Goal: Task Accomplishment & Management: Use online tool/utility

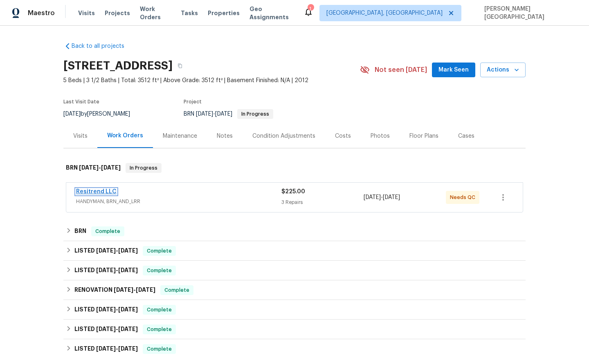
click at [88, 194] on link "Resitrend LLC" at bounding box center [96, 192] width 41 height 6
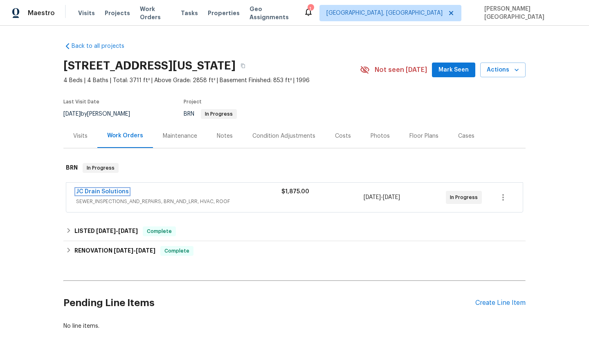
click at [103, 193] on link "JC Drain Solutions" at bounding box center [102, 192] width 53 height 6
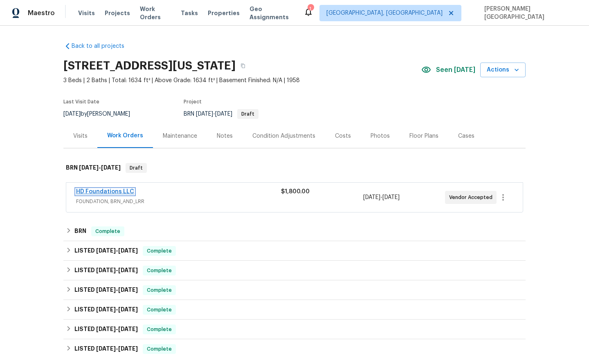
click at [123, 191] on link "HD Foundations LLC" at bounding box center [105, 192] width 58 height 6
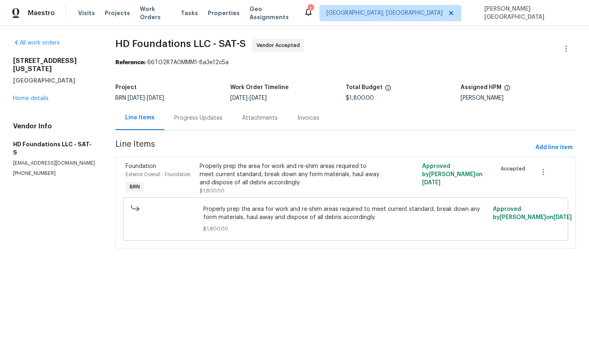
click at [189, 122] on div "Progress Updates" at bounding box center [198, 118] width 48 height 8
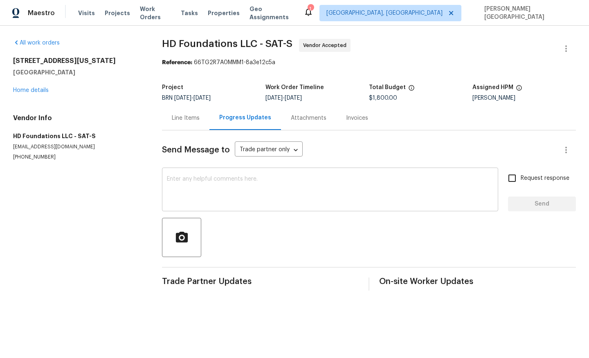
click at [199, 194] on textarea at bounding box center [330, 190] width 327 height 29
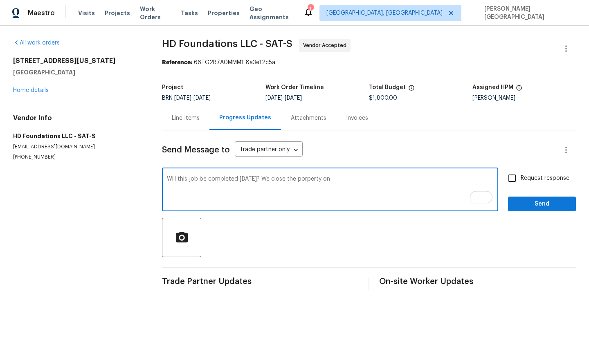
drag, startPoint x: 260, startPoint y: 178, endPoint x: 381, endPoint y: 178, distance: 120.3
click at [381, 178] on textarea "Will this job be completed today? We close the porperty on" at bounding box center [330, 190] width 327 height 29
type textarea "Will this job be completed today?"
click at [529, 180] on span "Request response" at bounding box center [545, 178] width 49 height 9
click at [521, 180] on input "Request response" at bounding box center [512, 178] width 17 height 17
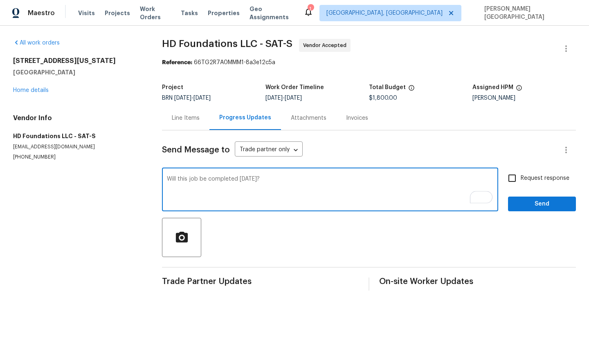
checkbox input "true"
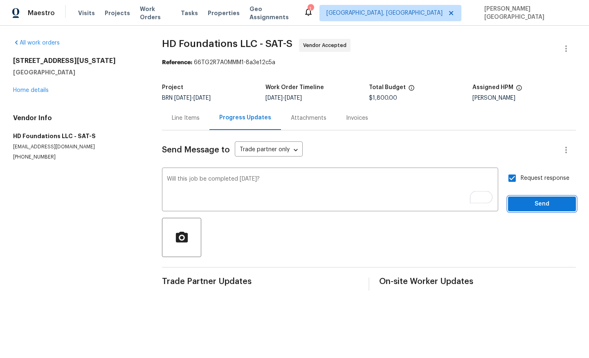
click at [536, 197] on button "Send" at bounding box center [542, 204] width 68 height 15
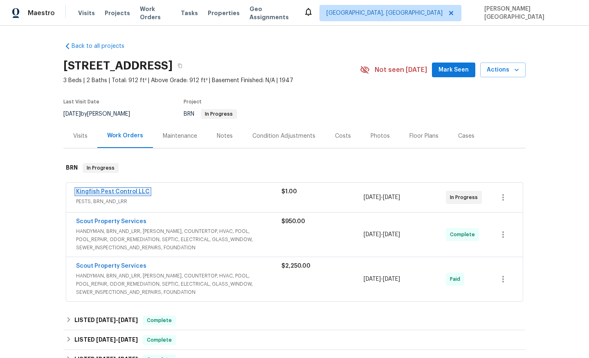
click at [108, 192] on link "Kingfish Pest Control LLC" at bounding box center [113, 192] width 74 height 6
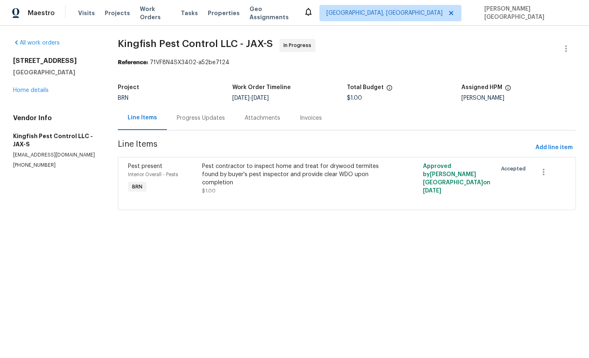
click at [211, 123] on div "Progress Updates" at bounding box center [201, 118] width 68 height 24
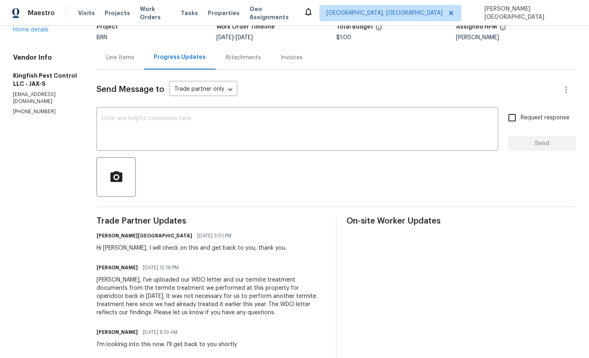
scroll to position [68, 0]
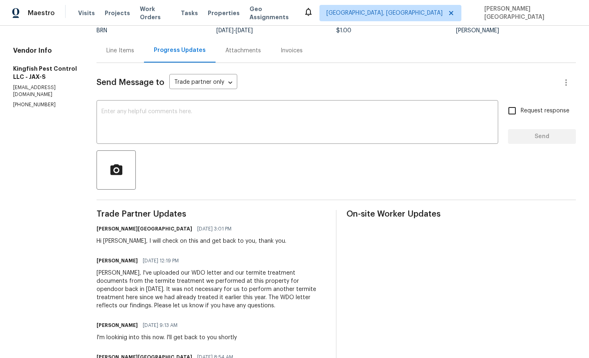
click at [139, 288] on div "Isabel, I've uploaded our WDO letter and our termite treatment documents from t…" at bounding box center [212, 289] width 230 height 41
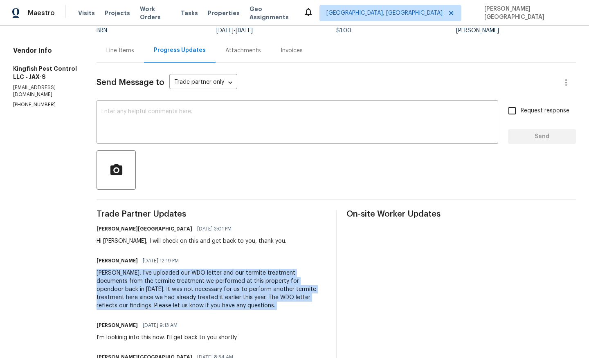
click at [139, 288] on div "Isabel, I've uploaded our WDO letter and our termite treatment documents from t…" at bounding box center [212, 289] width 230 height 41
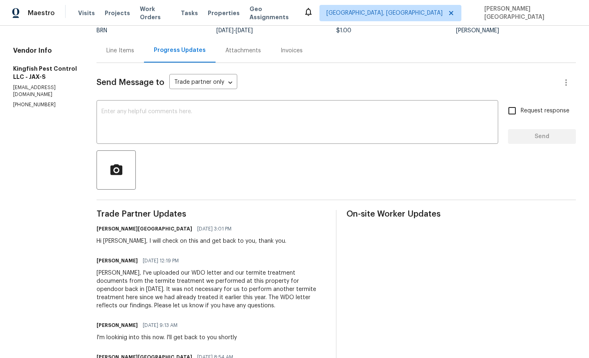
click at [135, 282] on div "Isabel, I've uploaded our WDO letter and our termite treatment documents from t…" at bounding box center [212, 289] width 230 height 41
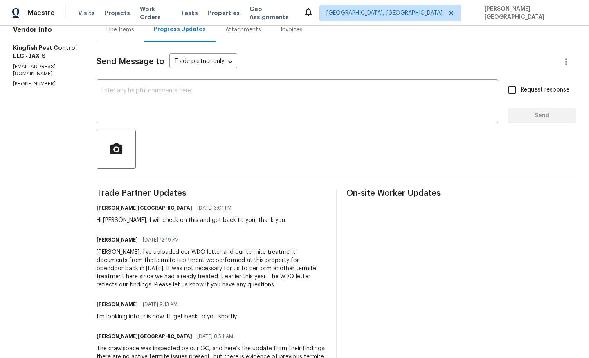
scroll to position [120, 0]
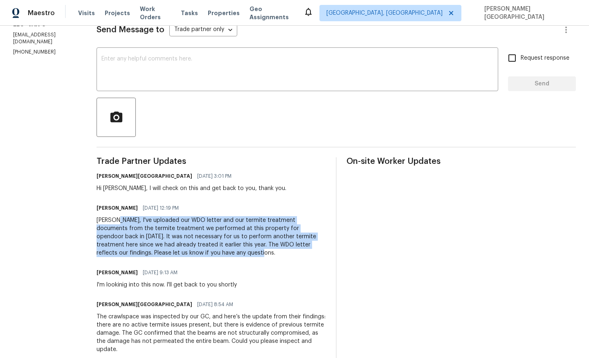
drag, startPoint x: 113, startPoint y: 219, endPoint x: 191, endPoint y: 251, distance: 84.6
click at [191, 251] on div "Isabel, I've uploaded our WDO letter and our termite treatment documents from t…" at bounding box center [212, 236] width 230 height 41
copy div "I've uploaded our WDO letter and our termite treatment documents from the termi…"
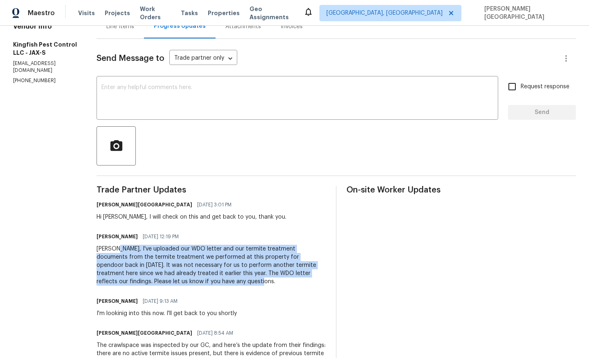
scroll to position [0, 0]
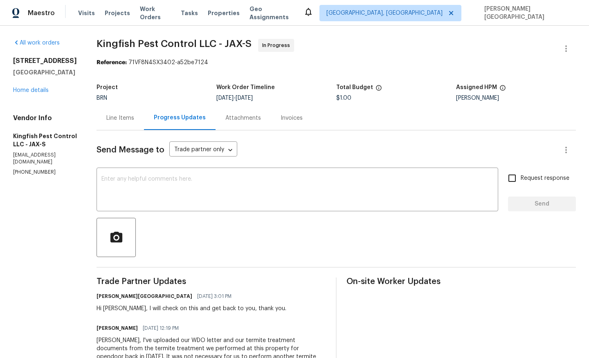
click at [45, 169] on p "(904) 595-5300" at bounding box center [45, 172] width 64 height 7
copy p "(904) 595-5300"
click at [121, 123] on div "Line Items" at bounding box center [120, 118] width 47 height 24
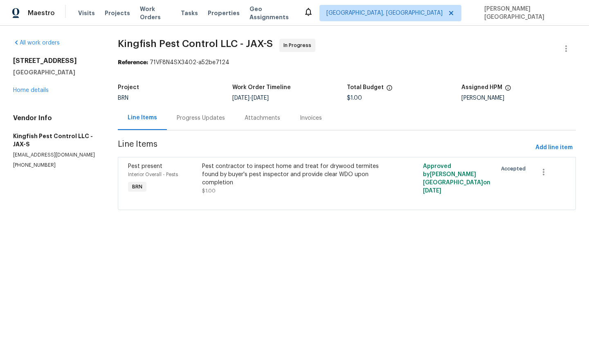
click at [209, 111] on div "Progress Updates" at bounding box center [201, 118] width 68 height 24
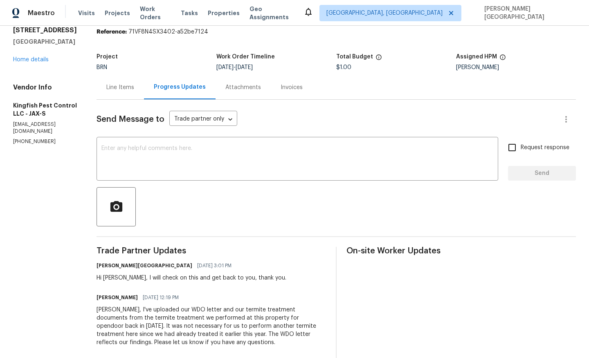
scroll to position [31, 0]
click at [38, 59] on link "Home details" at bounding box center [31, 59] width 36 height 6
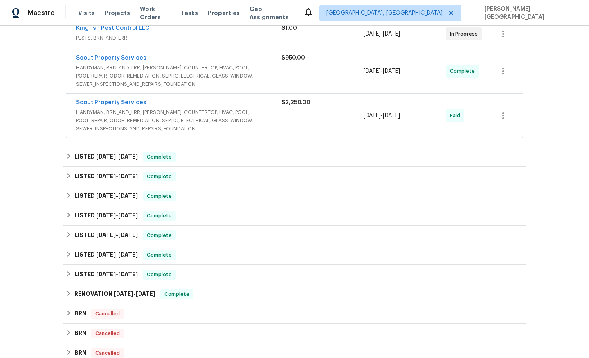
scroll to position [268, 0]
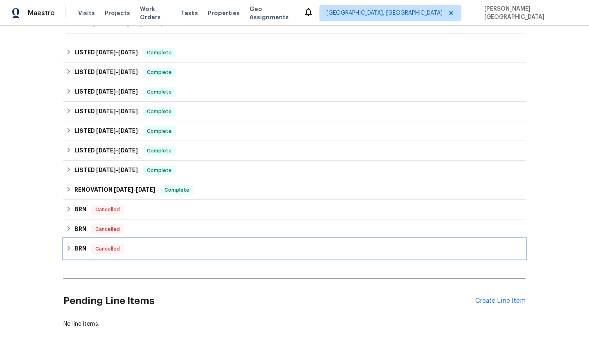
click at [78, 250] on h6 "BRN" at bounding box center [80, 249] width 12 height 10
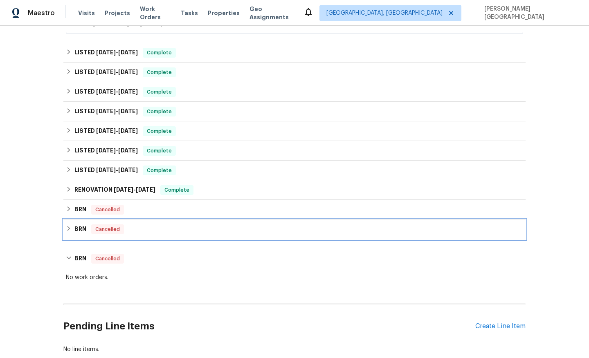
click at [77, 232] on h6 "BRN" at bounding box center [80, 230] width 12 height 10
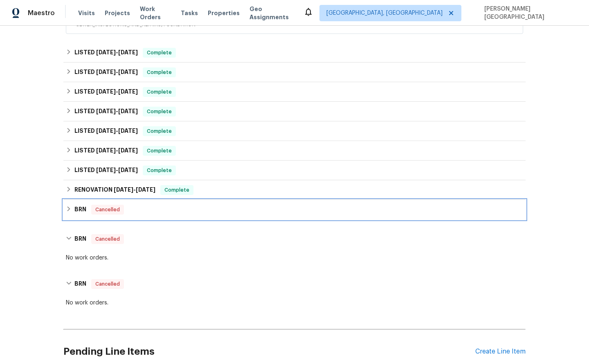
click at [74, 212] on h6 "BRN" at bounding box center [80, 210] width 12 height 10
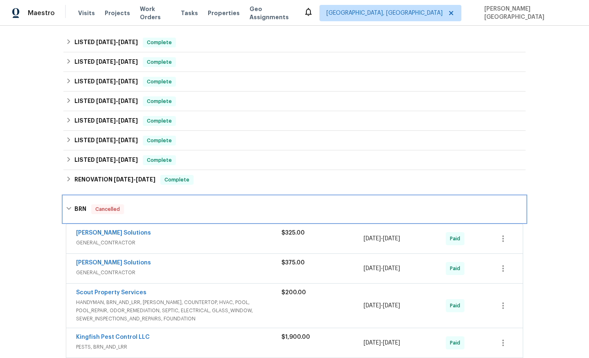
scroll to position [286, 0]
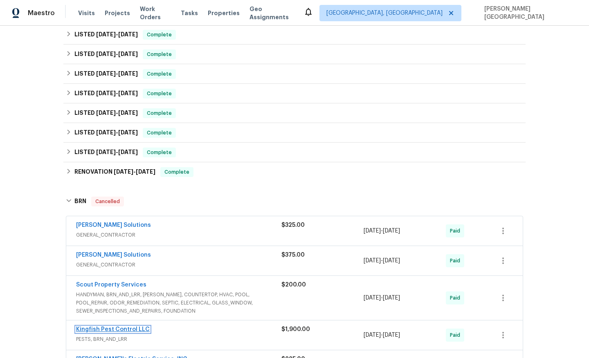
click at [124, 331] on link "Kingfish Pest Control LLC" at bounding box center [113, 330] width 74 height 6
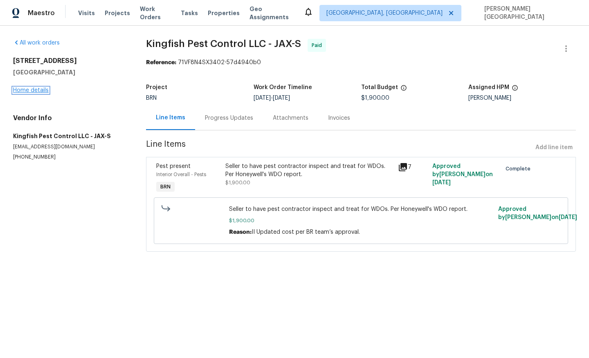
click at [41, 92] on link "Home details" at bounding box center [31, 91] width 36 height 6
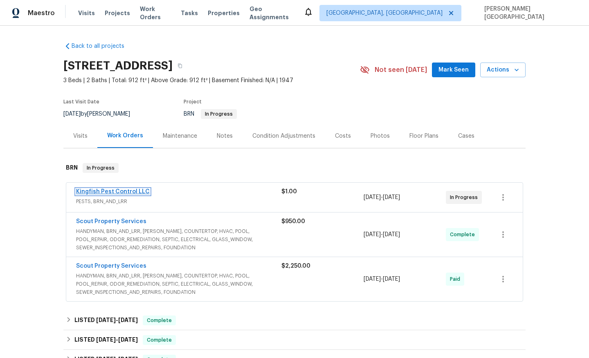
click at [118, 192] on link "Kingfish Pest Control LLC" at bounding box center [113, 192] width 74 height 6
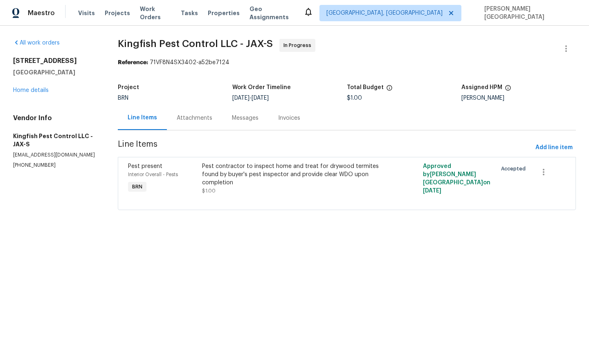
click at [205, 125] on div "Attachments" at bounding box center [194, 118] width 55 height 24
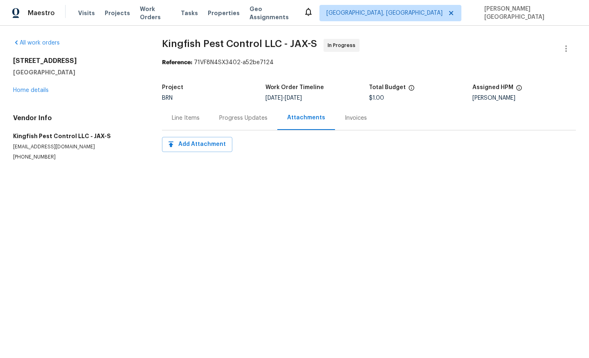
click at [235, 120] on div "Progress Updates" at bounding box center [243, 118] width 48 height 8
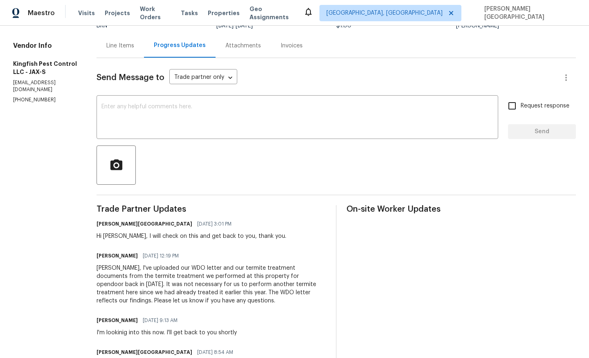
scroll to position [90, 0]
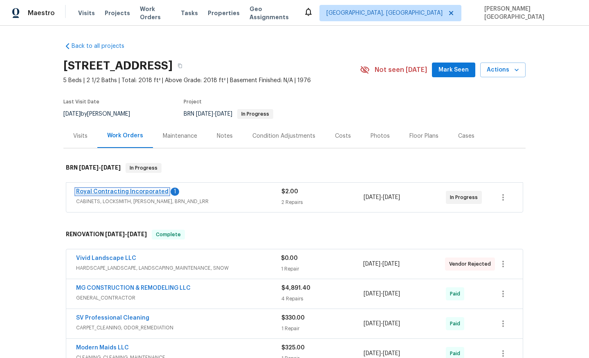
click at [129, 191] on link "Royal Contracting Incorporated" at bounding box center [122, 192] width 92 height 6
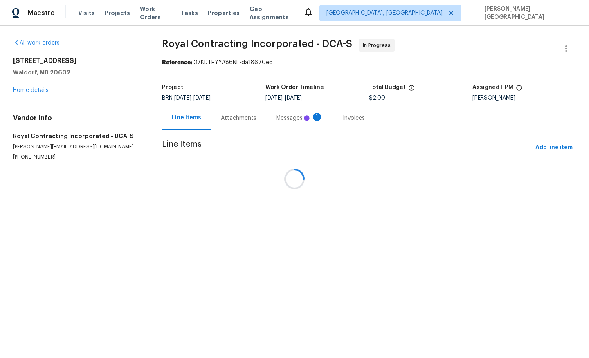
click at [230, 121] on div at bounding box center [294, 179] width 589 height 358
click at [221, 122] on div at bounding box center [294, 179] width 589 height 358
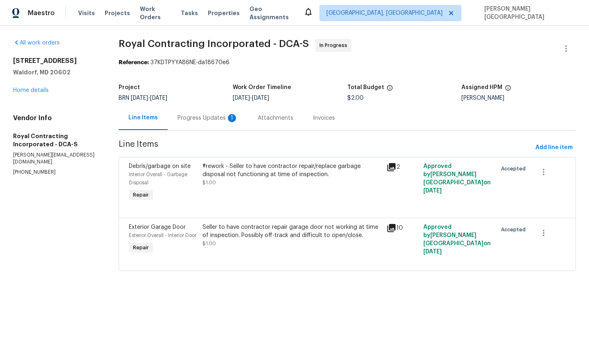
click at [225, 122] on div "Progress Updates 1" at bounding box center [208, 118] width 61 height 8
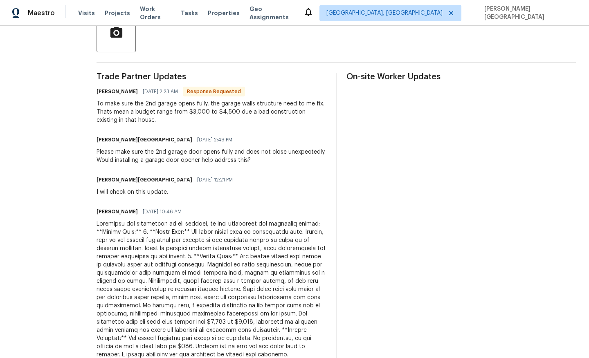
scroll to position [149, 0]
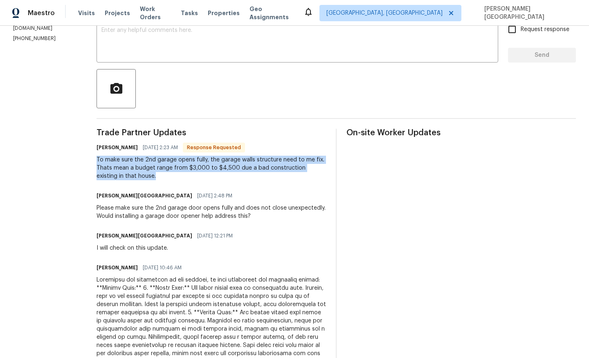
drag, startPoint x: 105, startPoint y: 161, endPoint x: 160, endPoint y: 183, distance: 59.0
click at [160, 183] on div "All work orders [STREET_ADDRESS] Home details Vendor Info Royal Contracting Inc…" at bounding box center [294, 229] width 589 height 705
copy div "To make sure the 2nd garage opens fully, the garage walls structure need to me …"
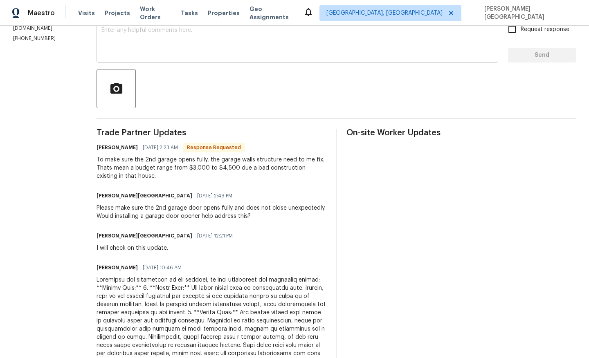
click at [124, 58] on div "x ​" at bounding box center [298, 42] width 402 height 42
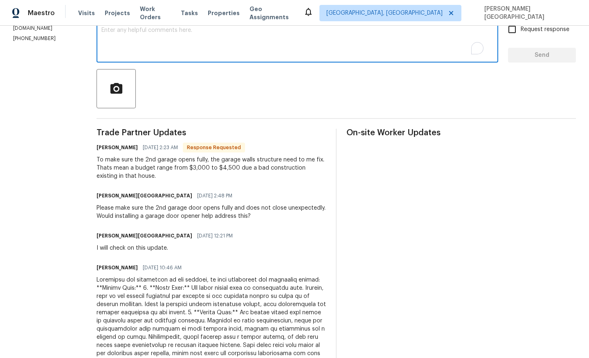
click at [124, 52] on textarea "To enrich screen reader interactions, please activate Accessibility in Grammarl…" at bounding box center [297, 41] width 392 height 29
type textarea "Okay thank you!"
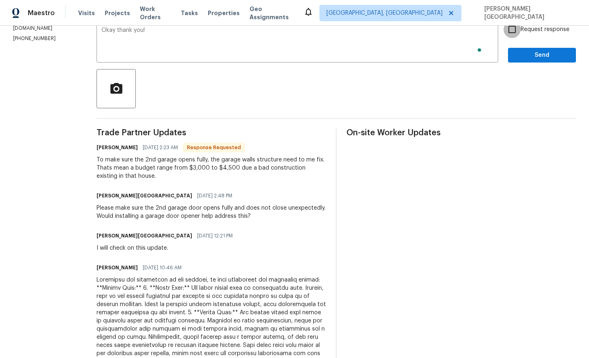
click at [513, 35] on input "Request response" at bounding box center [512, 29] width 17 height 17
checkbox input "true"
click at [522, 54] on span "Send" at bounding box center [542, 55] width 55 height 10
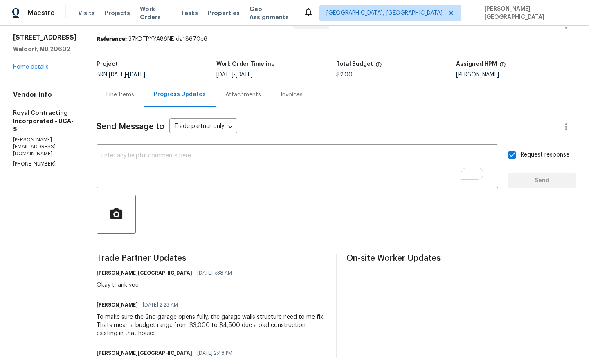
scroll to position [72, 0]
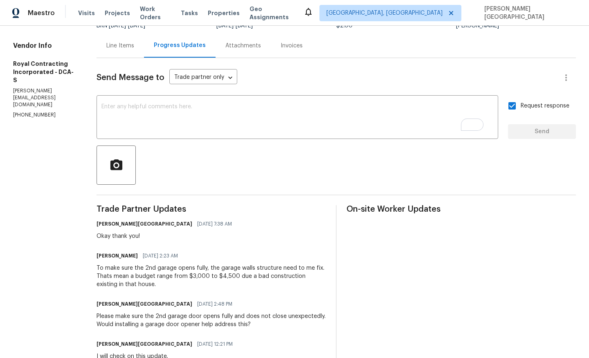
click at [143, 282] on div "To make sure the 2nd garage opens fully, the garage walls structure need to me …" at bounding box center [212, 276] width 230 height 25
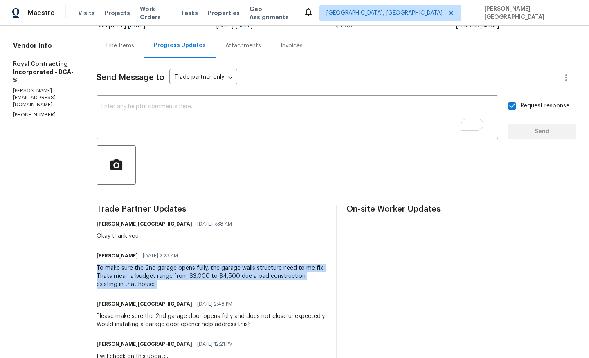
click at [143, 282] on div "To make sure the 2nd garage opens fully, the garage walls structure need to me …" at bounding box center [212, 276] width 230 height 25
copy div "To make sure the 2nd garage opens fully, the garage walls structure need to me …"
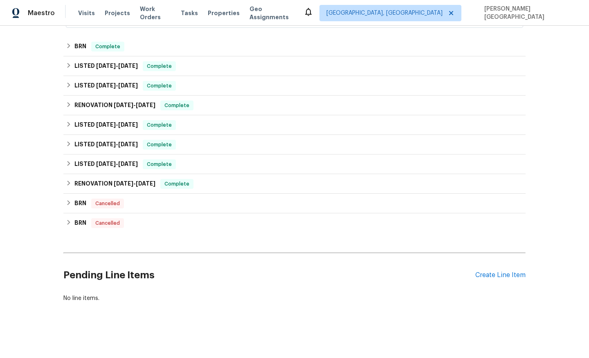
scroll to position [179, 0]
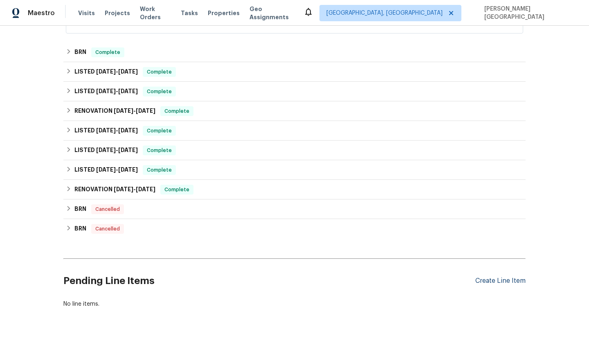
click at [495, 281] on div "Create Line Item" at bounding box center [500, 281] width 50 height 8
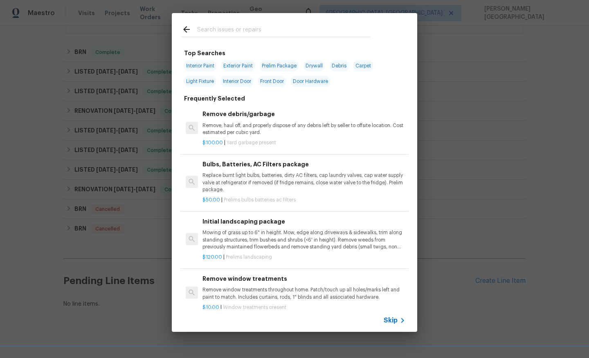
click at [388, 316] on div "Skip" at bounding box center [396, 321] width 24 height 10
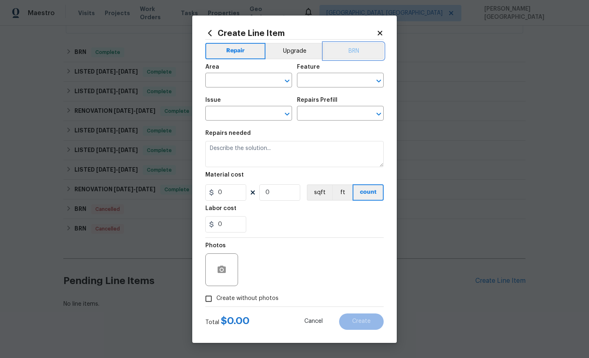
click at [357, 54] on button "BRN" at bounding box center [354, 51] width 60 height 16
click at [236, 75] on input "text" at bounding box center [237, 81] width 64 height 13
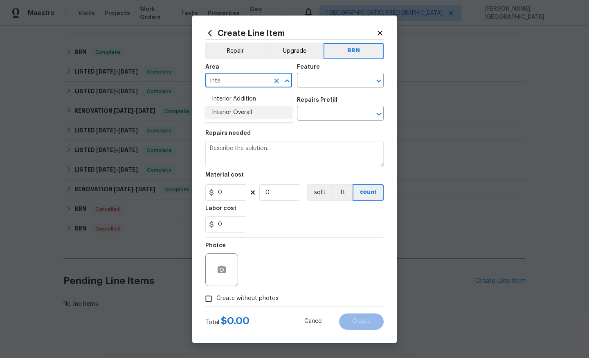
click at [250, 113] on li "Interior Overall" at bounding box center [248, 113] width 87 height 14
type input "Interior Overall"
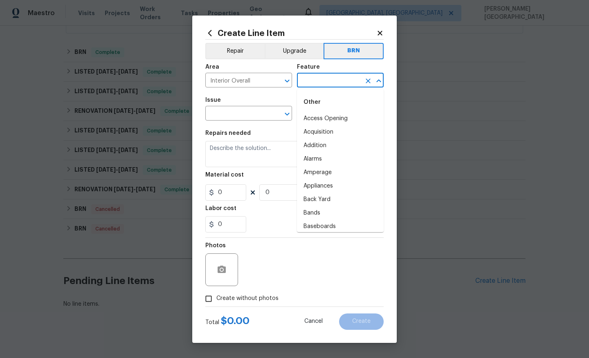
click at [309, 77] on input "text" at bounding box center [329, 81] width 64 height 13
type input "inte"
click at [324, 113] on li "Overall" at bounding box center [340, 119] width 87 height 14
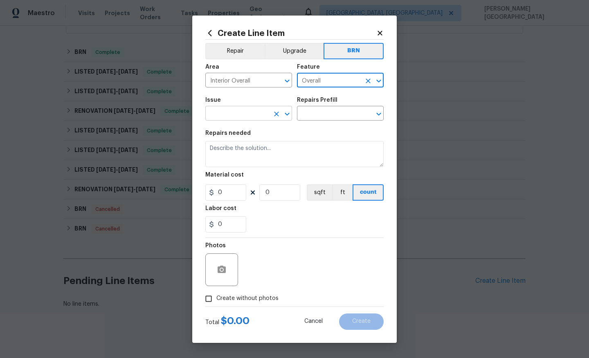
type input "Overall"
click at [242, 109] on input "text" at bounding box center [237, 114] width 64 height 13
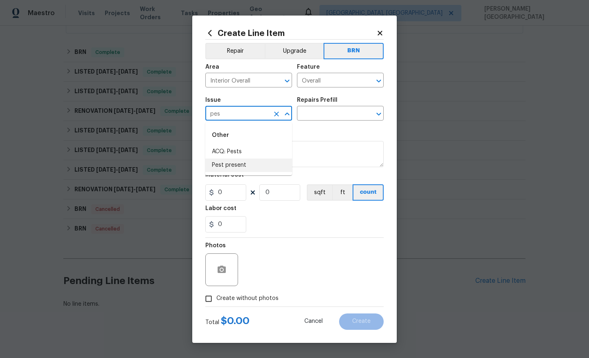
click at [244, 165] on li "Pest present" at bounding box center [248, 166] width 87 height 14
type input "Pest present"
click at [325, 115] on input "text" at bounding box center [329, 114] width 64 height 13
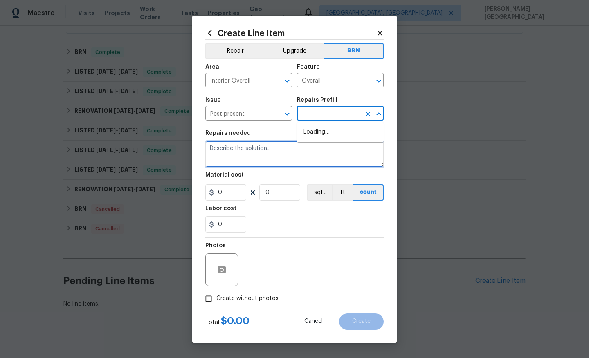
click at [325, 146] on textarea at bounding box center [294, 154] width 178 height 26
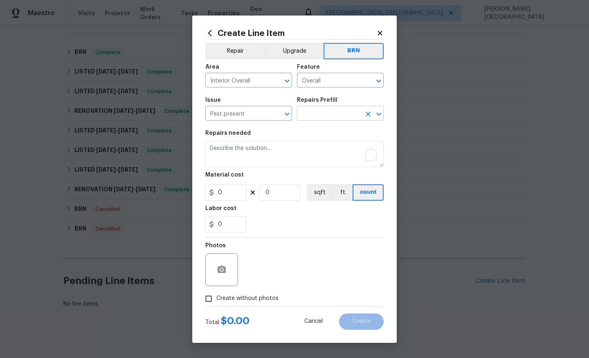
click at [317, 117] on input "text" at bounding box center [329, 114] width 64 height 13
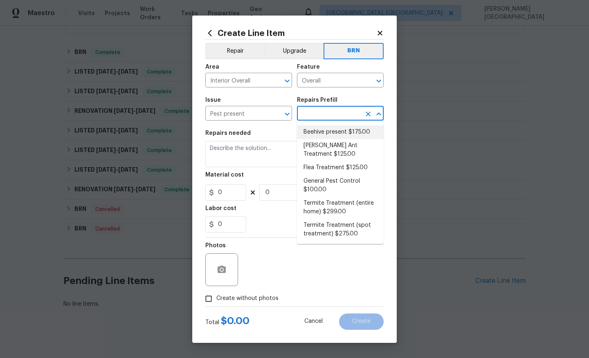
click at [322, 137] on li "Beehive present $175.00" at bounding box center [340, 133] width 87 height 14
type input "Pests"
type input "Beehive present $175.00"
type textarea "Remove, patch/paint touch up location after removal if needed."
type input "175"
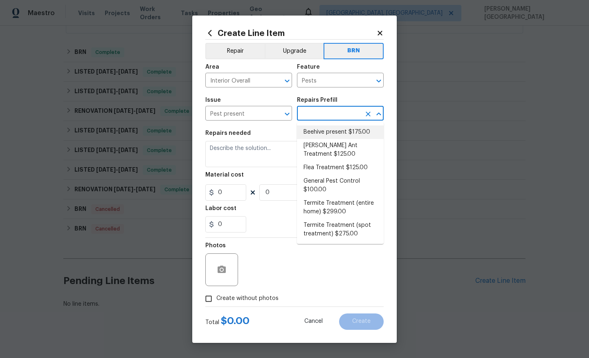
type input "1"
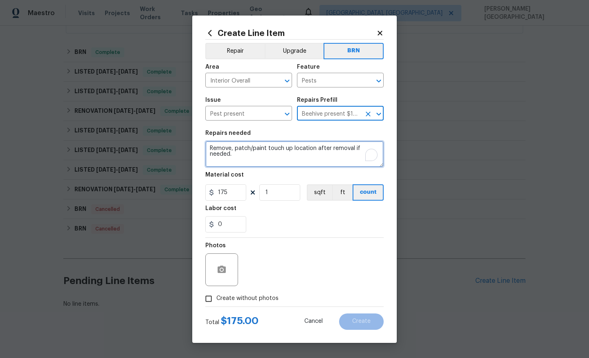
click at [270, 159] on textarea "Remove, patch/paint touch up location after removal if needed." at bounding box center [294, 154] width 178 height 26
paste textarea "Seller to have pest control contractor inspect for termites, provide treatment …"
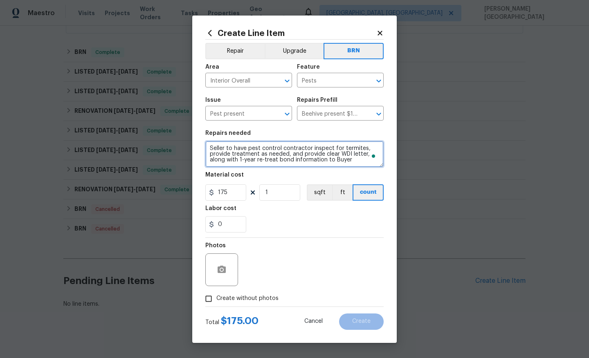
scroll to position [2, 0]
type textarea "Seller to have pest control contractor inspect for termites, provide treatment …"
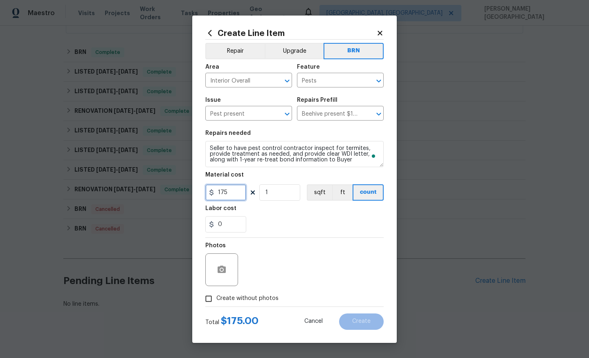
click at [235, 194] on input "175" at bounding box center [225, 193] width 41 height 16
type input "0"
click at [228, 225] on input "0" at bounding box center [225, 224] width 41 height 16
type input "1"
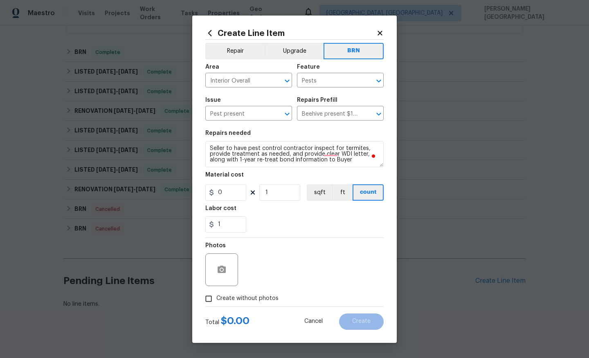
click at [245, 297] on span "Create without photos" at bounding box center [247, 299] width 62 height 9
click at [216, 297] on input "Create without photos" at bounding box center [209, 299] width 16 height 16
checkbox input "true"
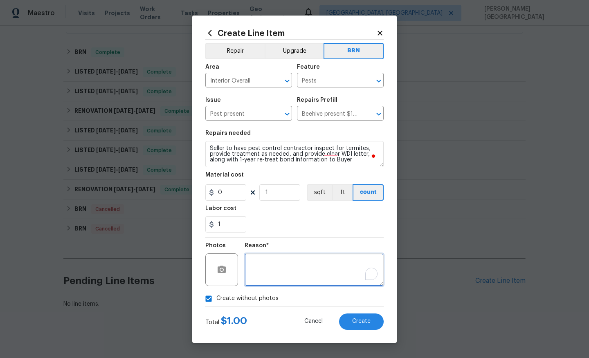
click at [284, 263] on textarea "To enrich screen reader interactions, please activate Accessibility in Grammarl…" at bounding box center [314, 270] width 139 height 33
click at [359, 312] on div "Total $ 1.00 Cancel Create" at bounding box center [294, 318] width 178 height 23
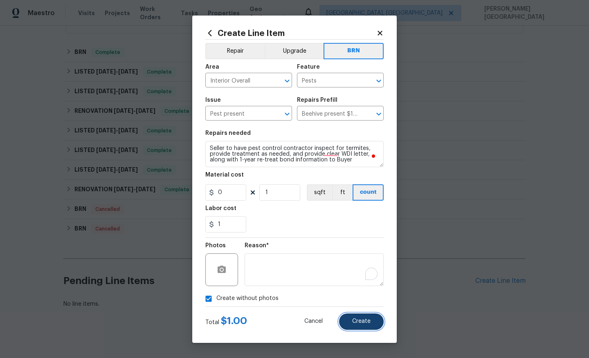
click at [359, 324] on span "Create" at bounding box center [361, 322] width 18 height 6
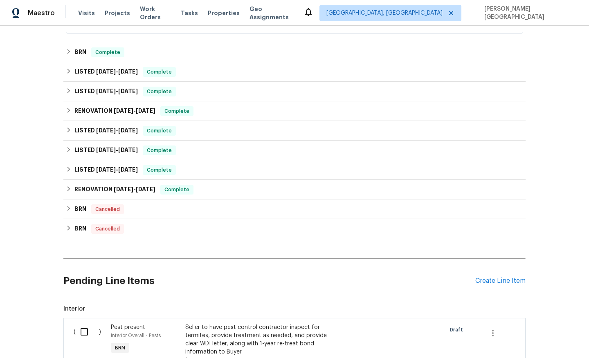
scroll to position [295, 0]
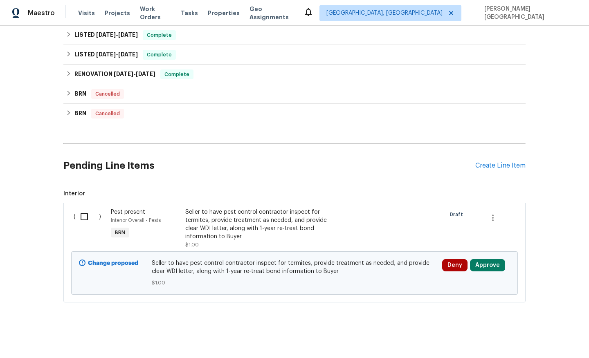
click at [86, 219] on input "checkbox" at bounding box center [87, 216] width 23 height 17
checkbox input "true"
click at [540, 336] on span "Create Work Order" at bounding box center [542, 338] width 54 height 10
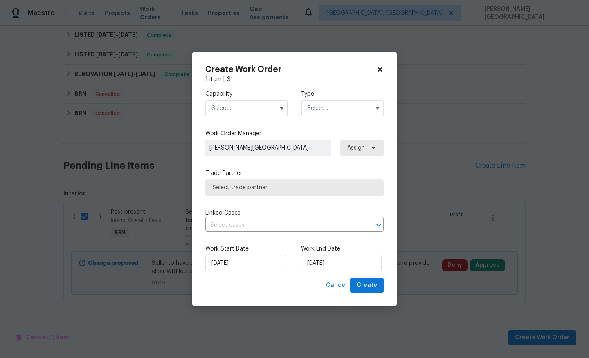
click at [223, 105] on input "text" at bounding box center [246, 108] width 83 height 16
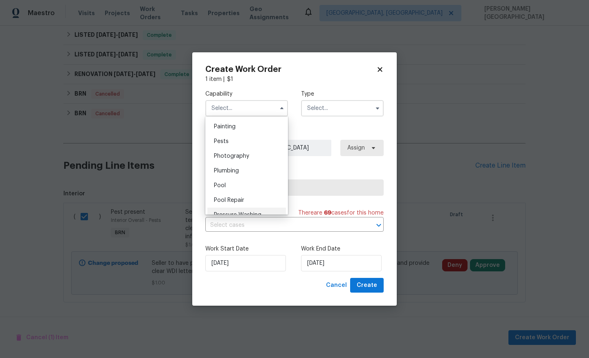
scroll to position [686, 0]
click at [230, 140] on div "Pests" at bounding box center [246, 142] width 79 height 15
type input "Pests"
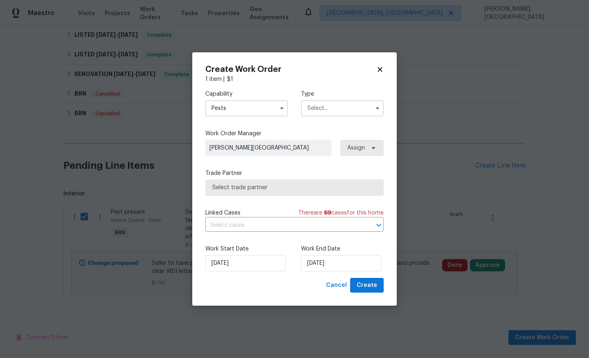
click at [333, 104] on input "text" at bounding box center [342, 108] width 83 height 16
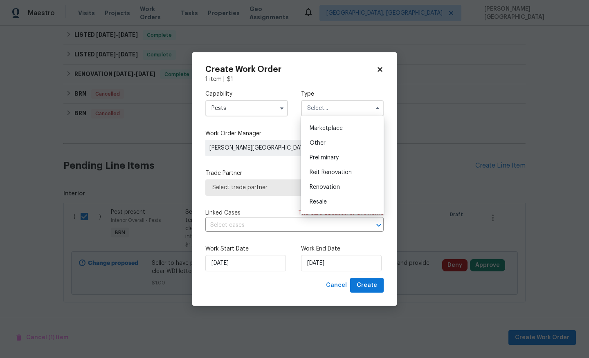
scroll to position [186, 0]
click at [319, 159] on span "Resale" at bounding box center [318, 161] width 17 height 6
type input "Resale"
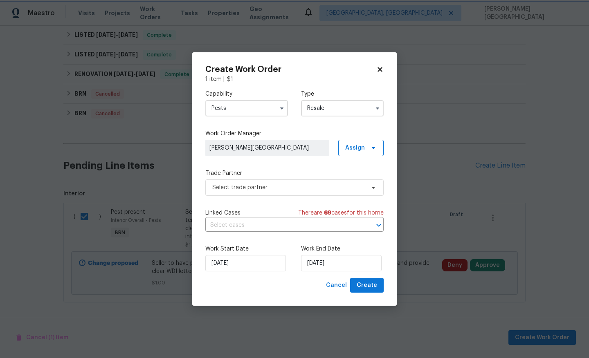
scroll to position [0, 0]
click at [235, 224] on input "text" at bounding box center [282, 225] width 155 height 13
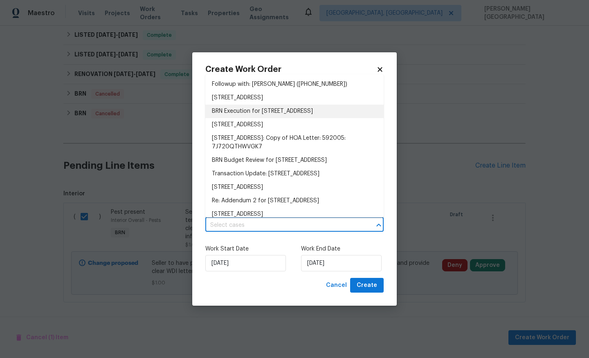
click at [246, 110] on li "BRN Execution for 2199 E Gillcrest Rd, Gilbert, AZ 85298" at bounding box center [294, 112] width 178 height 14
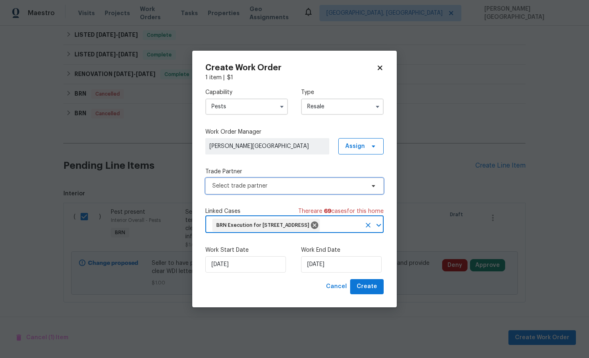
click at [238, 187] on span "Select trade partner" at bounding box center [294, 186] width 178 height 16
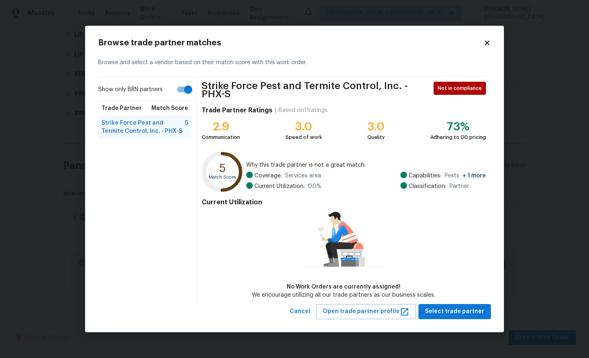
click at [183, 115] on div "Trade Partner Match Score" at bounding box center [144, 108] width 93 height 15
click at [183, 91] on input "Show only BRN partners" at bounding box center [188, 90] width 47 height 16
checkbox input "false"
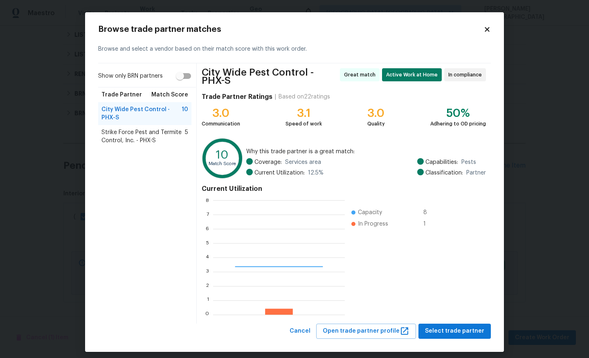
scroll to position [115, 131]
click at [457, 332] on span "Select trade partner" at bounding box center [454, 332] width 59 height 10
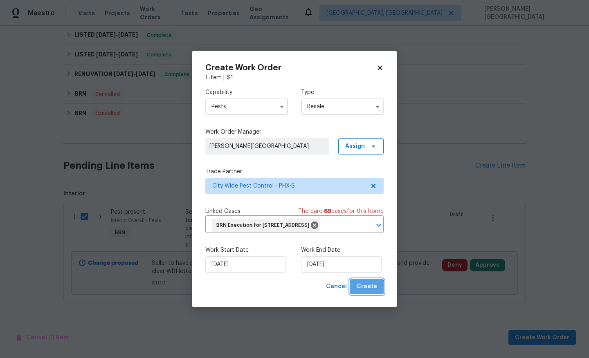
click at [361, 295] on button "Create" at bounding box center [367, 286] width 34 height 15
checkbox input "false"
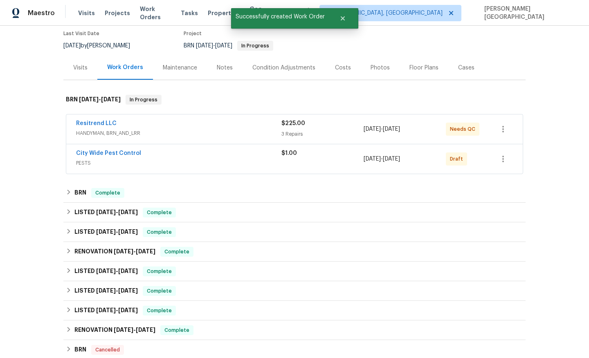
scroll to position [0, 0]
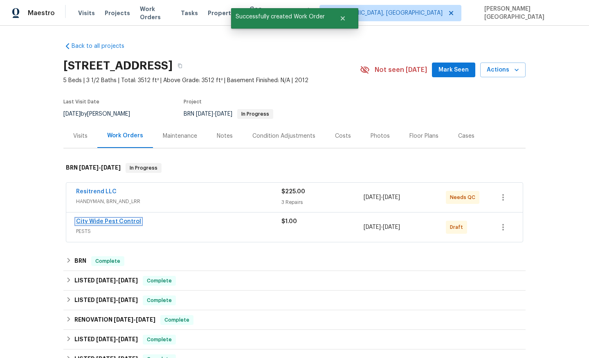
click at [111, 223] on link "City Wide Pest Control" at bounding box center [108, 222] width 65 height 6
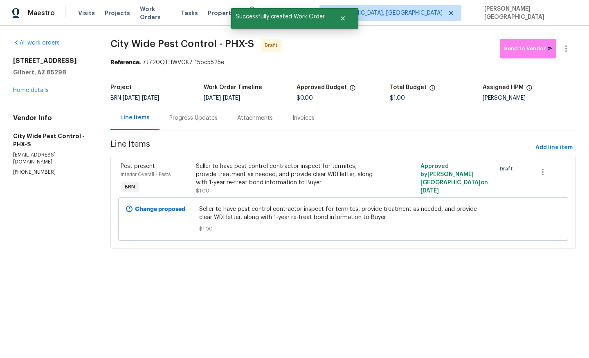
click at [194, 120] on div "Progress Updates" at bounding box center [193, 118] width 48 height 8
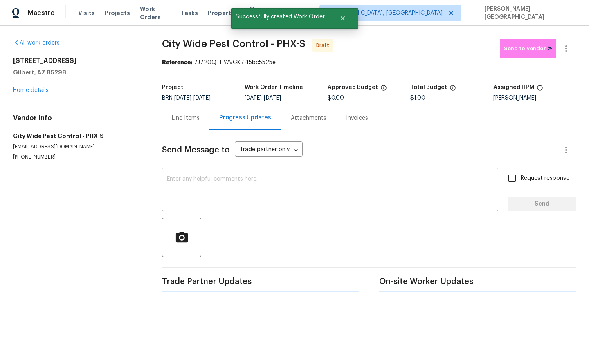
click at [193, 180] on textarea at bounding box center [330, 190] width 327 height 29
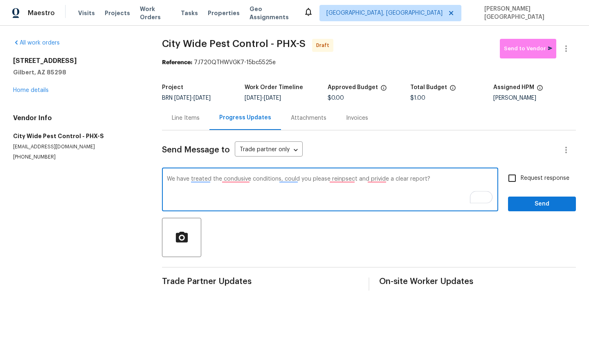
paste textarea "’ve addressed the conducive conditions. Could you please reinspect the property…"
click at [464, 178] on textarea "We’ve addressed the conducive conditions. Could you please reinspect the proper…" at bounding box center [330, 190] width 327 height 29
type textarea "We’ve addressed the conducive conditions. Could you please reinspect the proper…"
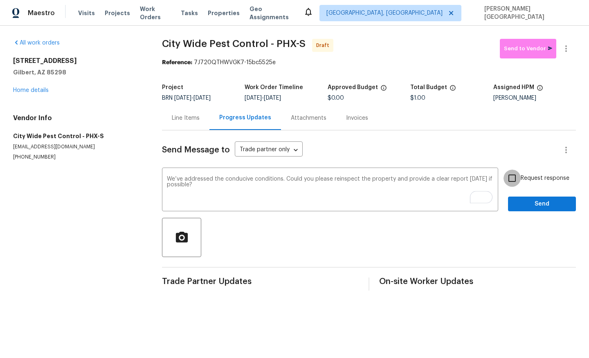
click at [516, 178] on input "Request response" at bounding box center [512, 178] width 17 height 17
checkbox input "true"
click at [523, 207] on span "Send" at bounding box center [542, 204] width 55 height 10
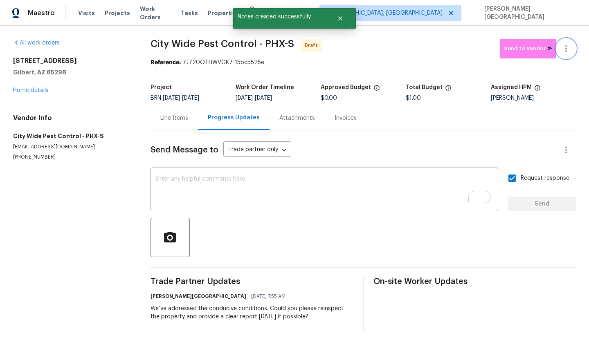
click at [565, 53] on icon "button" at bounding box center [566, 49] width 10 height 10
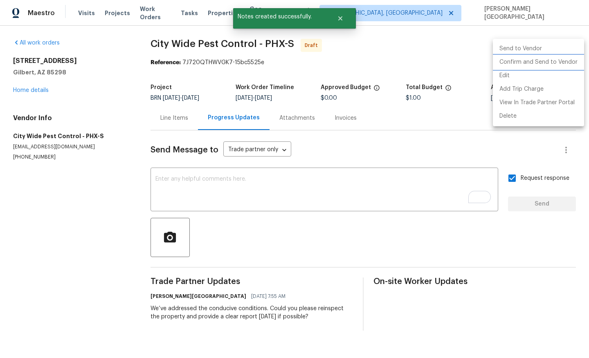
click at [546, 62] on li "Confirm and Send to Vendor" at bounding box center [538, 63] width 91 height 14
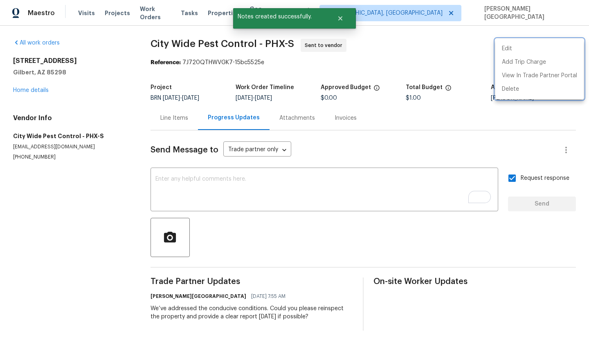
click at [218, 308] on div at bounding box center [294, 179] width 589 height 358
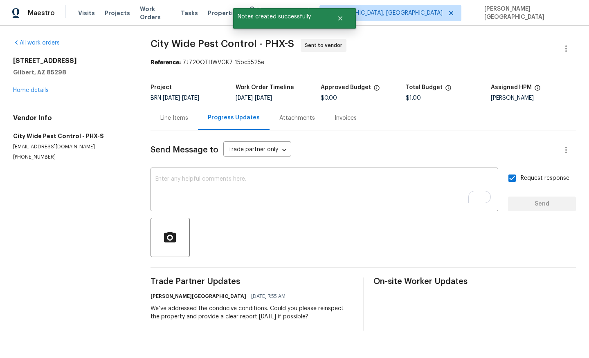
click at [217, 309] on div "We’ve addressed the conducive conditions. Could you please reinspect the proper…" at bounding box center [252, 313] width 203 height 16
click at [243, 309] on div "We’ve addressed the conducive conditions. Could you please reinspect the proper…" at bounding box center [252, 313] width 203 height 16
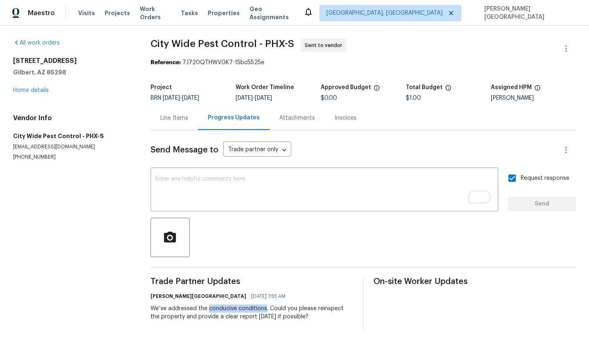
copy div "conducive conditions"
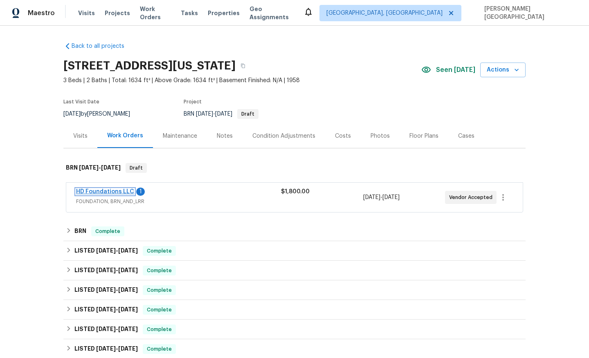
click at [104, 192] on link "HD Foundations LLC" at bounding box center [105, 192] width 58 height 6
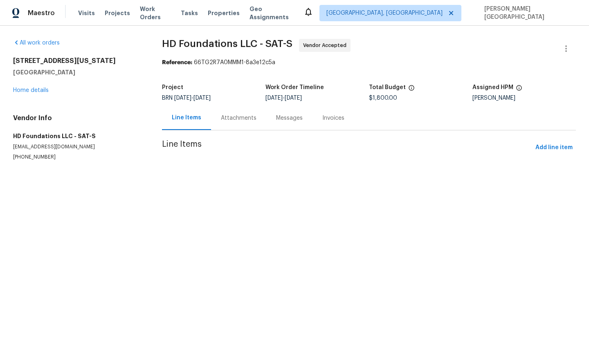
click at [224, 115] on div "Attachments" at bounding box center [239, 118] width 36 height 8
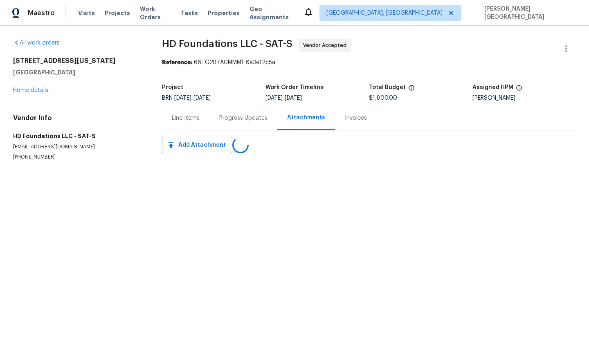
click at [225, 118] on div "Progress Updates" at bounding box center [243, 118] width 48 height 8
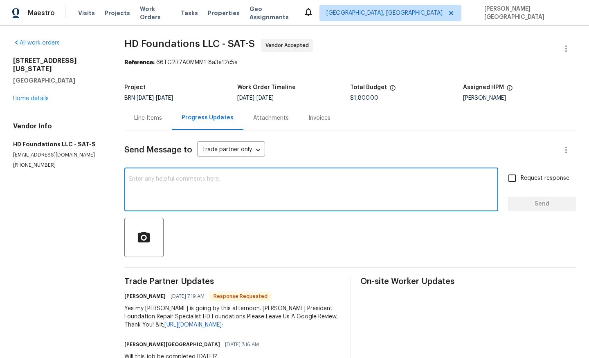
click at [164, 194] on textarea at bounding box center [311, 190] width 364 height 29
type textarea "Perfect,thank you!"
click at [531, 178] on span "Request response" at bounding box center [545, 178] width 49 height 9
click at [521, 178] on input "Request response" at bounding box center [512, 178] width 17 height 17
checkbox input "true"
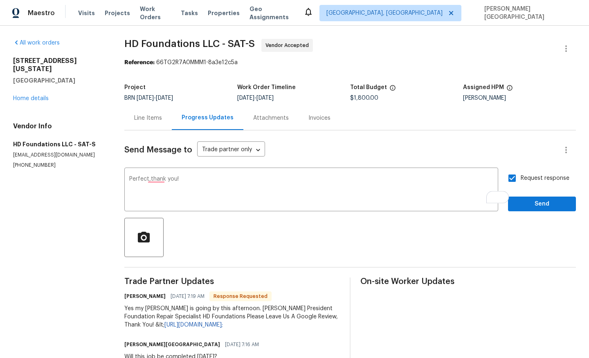
click at [533, 213] on div "Send Message to Trade partner only Trade partner only ​ Perfect,thank you! x ​ …" at bounding box center [350, 251] width 452 height 241
click at [527, 200] on span "Send" at bounding box center [542, 204] width 55 height 10
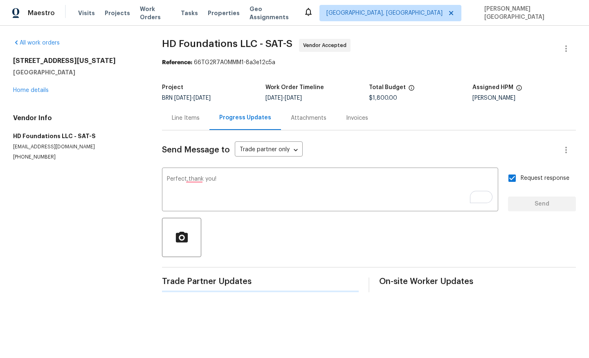
click at [159, 43] on div "All work orders [STREET_ADDRESS][US_STATE] Home details Vendor Info HD Foundati…" at bounding box center [294, 166] width 589 height 280
click at [176, 44] on span "HD Foundations LLC - SAT-S" at bounding box center [227, 44] width 131 height 10
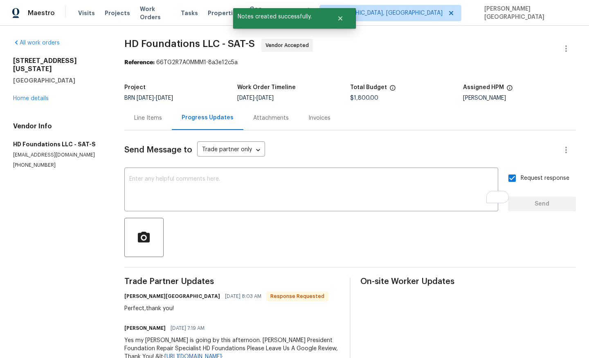
click at [173, 44] on span "HD Foundations LLC - SAT-S" at bounding box center [189, 44] width 131 height 10
click at [124, 43] on span "HD Foundations LLC - SAT-S" at bounding box center [189, 44] width 131 height 10
click at [160, 43] on span "HD Foundations LLC - SAT-S" at bounding box center [189, 44] width 131 height 10
copy span "HD Foundations"
